Goal: Download file/media

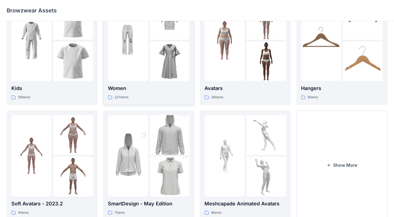
scroll to position [51, 0]
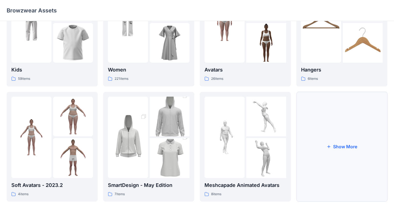
click at [276, 143] on button "Show More" at bounding box center [341, 147] width 91 height 110
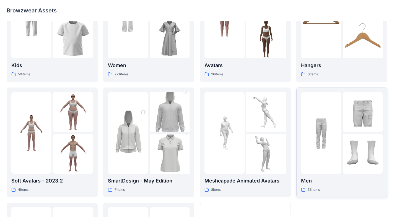
scroll to position [56, 0]
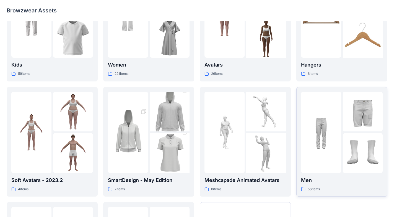
click at [276, 143] on div at bounding box center [321, 133] width 40 height 82
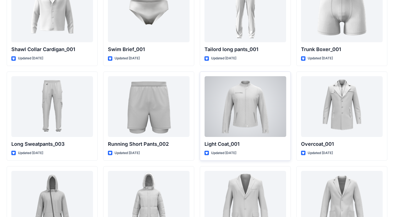
scroll to position [985, 0]
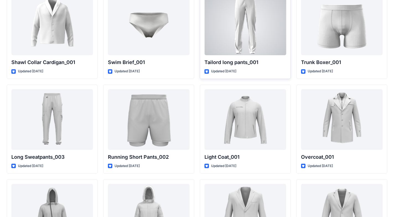
click at [266, 34] on div at bounding box center [245, 24] width 82 height 61
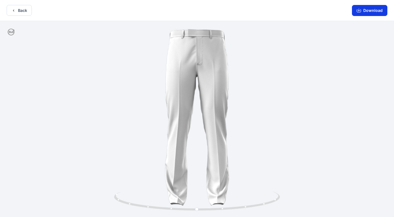
click at [276, 13] on button "Download" at bounding box center [369, 10] width 35 height 11
click at [18, 13] on button "Back" at bounding box center [19, 10] width 25 height 11
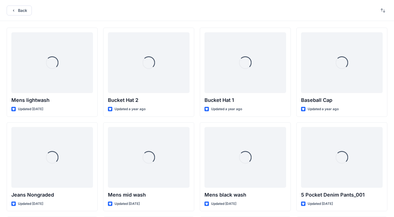
scroll to position [985, 0]
